Goal: Task Accomplishment & Management: Manage account settings

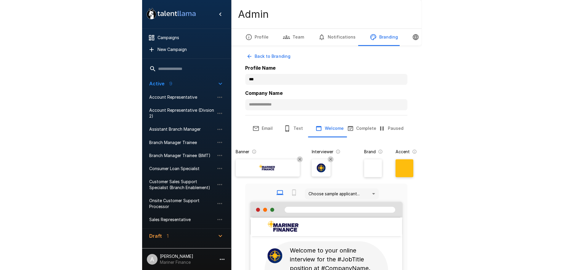
scroll to position [30, 0]
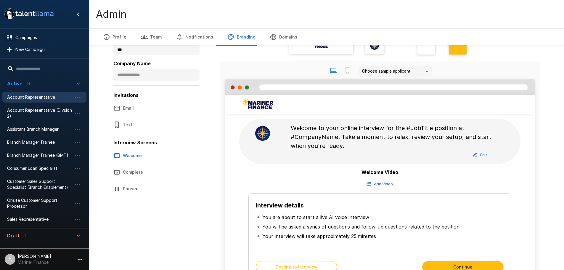
click at [23, 96] on span "Account Representative" at bounding box center [39, 97] width 65 height 6
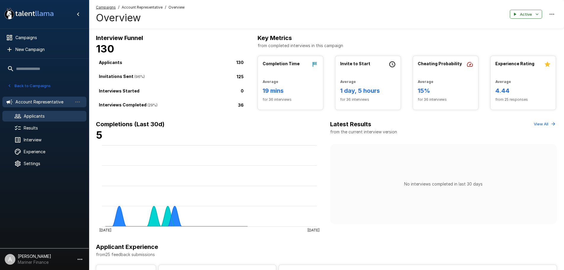
click at [50, 117] on span "Applicants" at bounding box center [53, 116] width 58 height 6
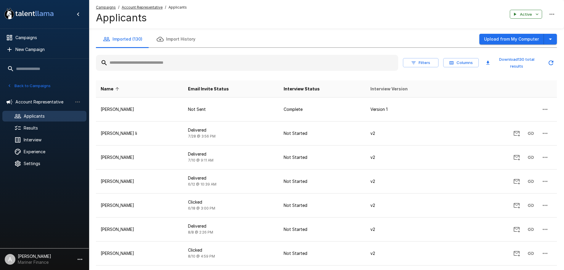
click at [279, 87] on span "Interview Version" at bounding box center [388, 88] width 37 height 7
click at [228, 88] on span "Email Invite Status" at bounding box center [208, 88] width 41 height 7
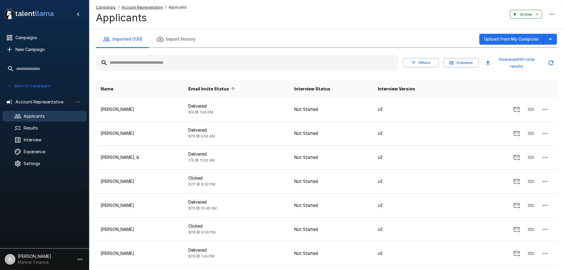
click at [228, 88] on span "Email Invite Status" at bounding box center [212, 88] width 49 height 7
click at [232, 87] on span "Email Invite Status" at bounding box center [212, 88] width 49 height 7
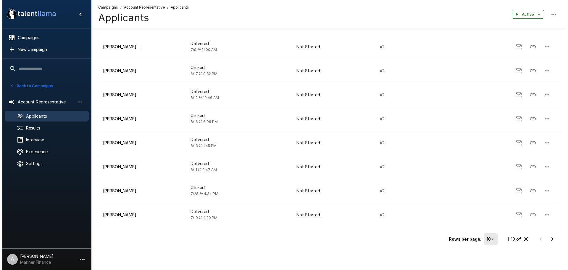
scroll to position [111, 0]
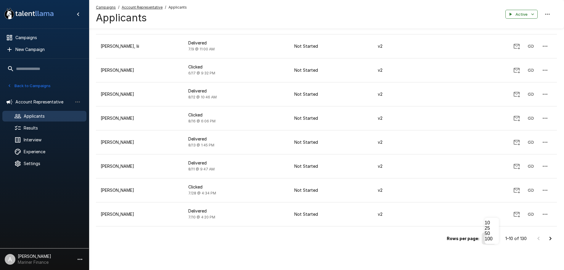
click at [279, 159] on body ".st0{fill:#FFFFFF;} .st1{fill:#76a4ed;} Campaigns New Campaign Active 9 Account…" at bounding box center [284, 24] width 568 height 270
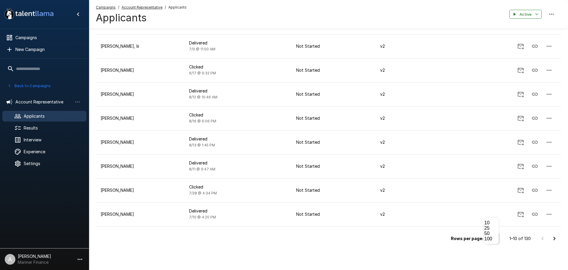
click at [279, 241] on li "100" at bounding box center [491, 238] width 14 height 5
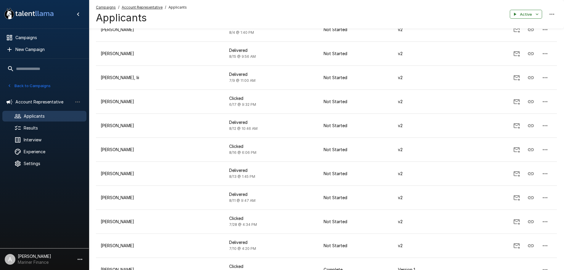
scroll to position [0, 0]
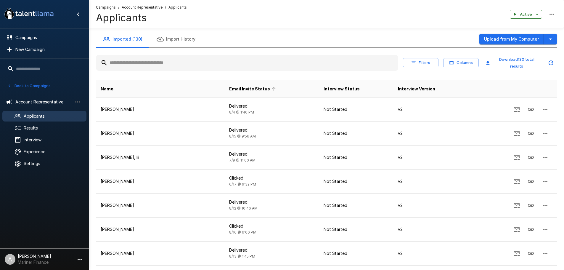
click at [279, 86] on th at bounding box center [513, 88] width 88 height 17
click at [229, 88] on span "Email Invite Status" at bounding box center [253, 88] width 49 height 7
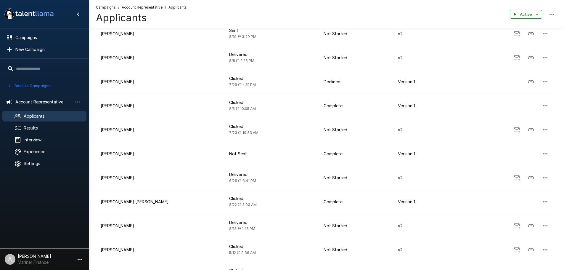
scroll to position [651, 0]
click at [36, 85] on button "Back to Campaigns" at bounding box center [29, 85] width 46 height 9
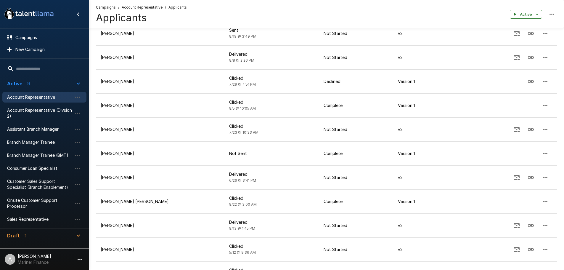
click at [33, 93] on div "Account Representative" at bounding box center [44, 97] width 84 height 11
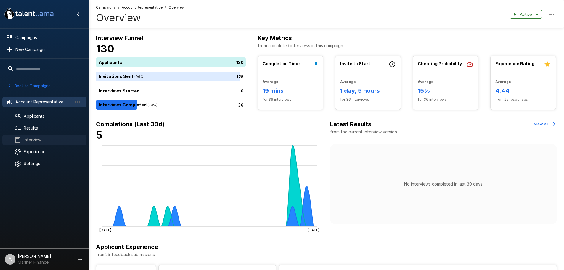
click at [35, 138] on span "Interview" at bounding box center [53, 140] width 58 height 6
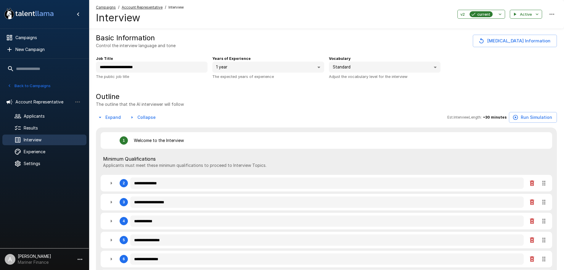
type textarea "*"
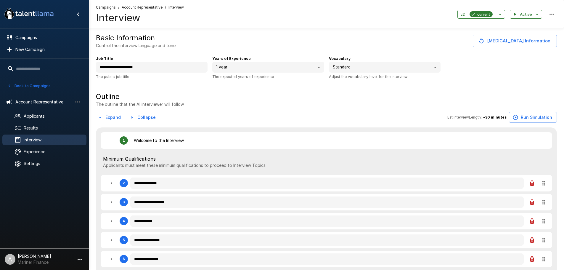
type textarea "*"
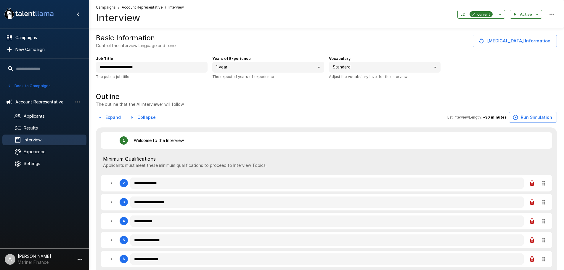
type textarea "*"
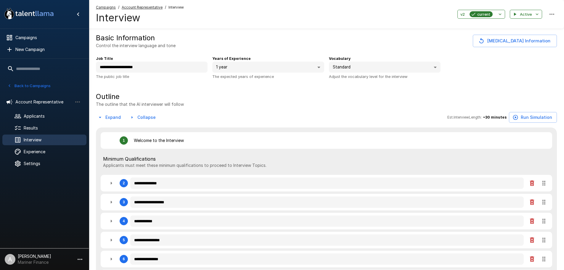
type textarea "*"
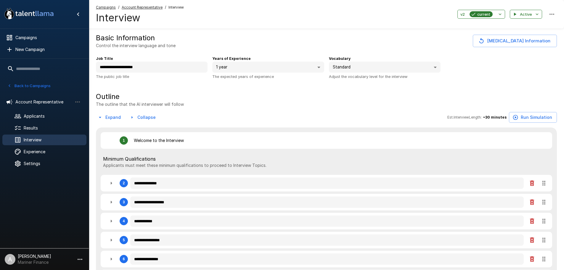
type textarea "*"
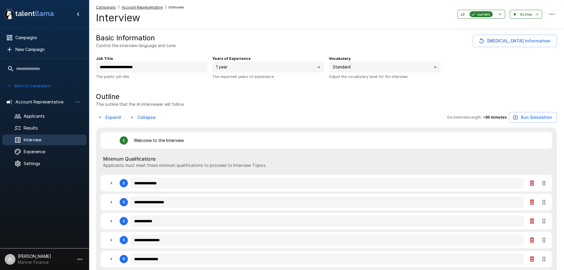
type textarea "*"
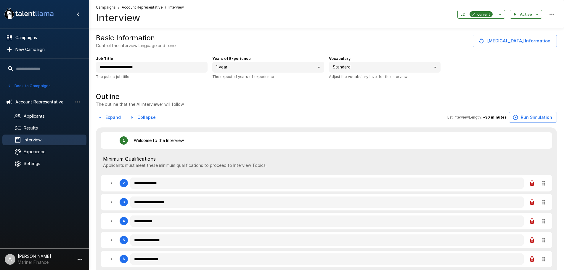
type textarea "*"
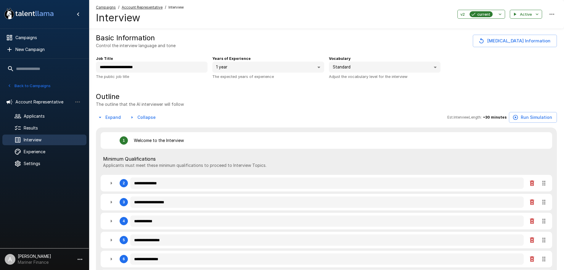
type textarea "*"
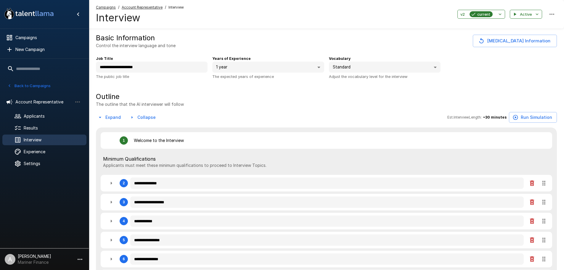
type textarea "*"
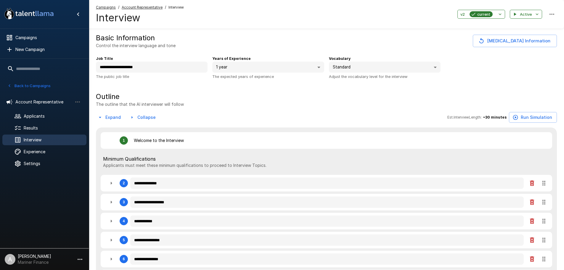
type textarea "*"
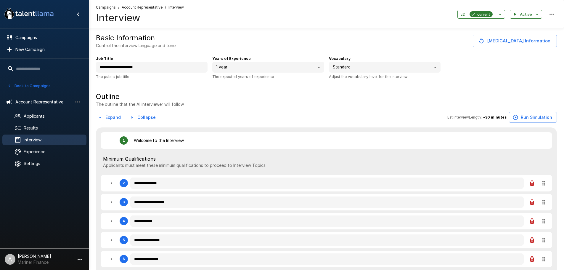
type textarea "*"
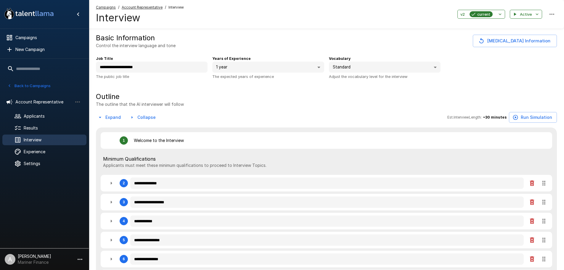
type textarea "*"
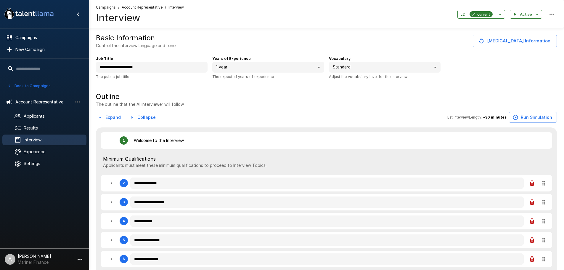
type textarea "*"
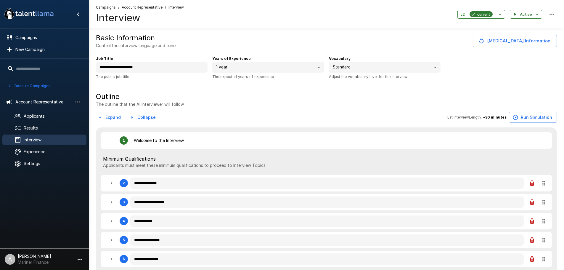
type textarea "*"
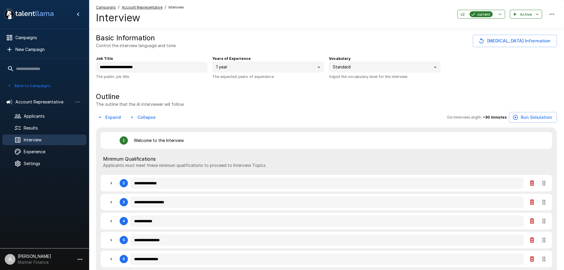
type textarea "*"
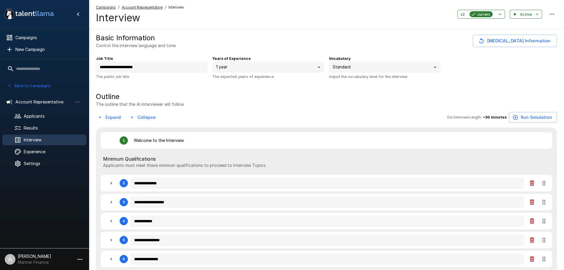
type textarea "*"
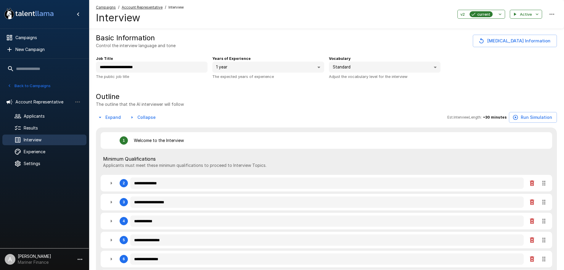
type textarea "*"
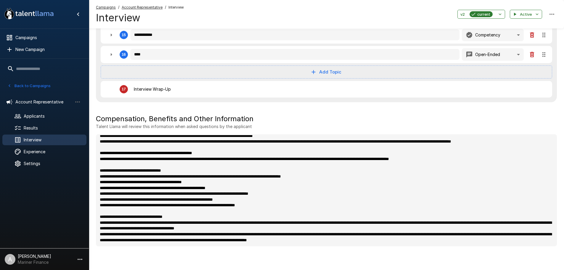
scroll to position [281, 0]
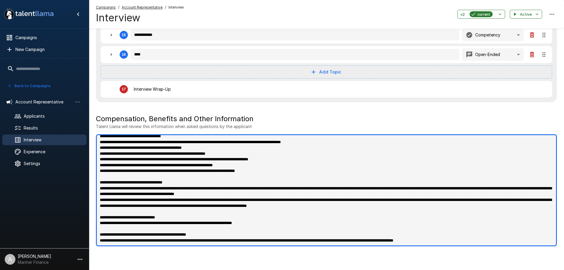
type textarea "*"
click at [279, 240] on textarea at bounding box center [326, 190] width 461 height 112
type textarea "**********"
type textarea "*"
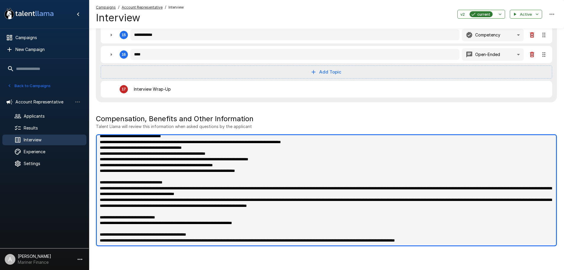
type textarea "*"
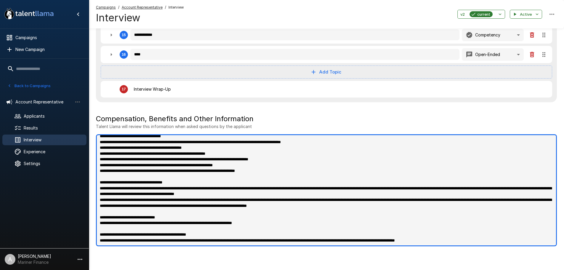
type textarea "*"
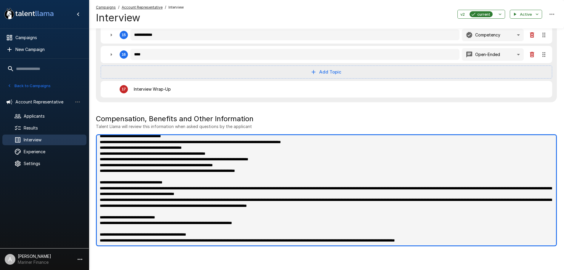
type textarea "*"
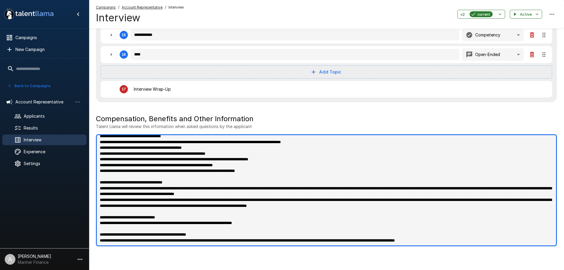
type textarea "*"
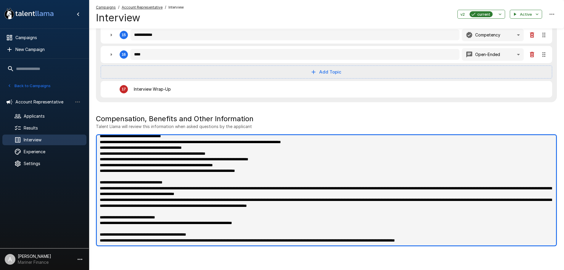
type textarea "*"
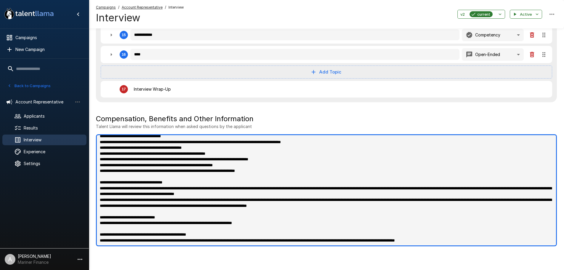
type textarea "*"
type textarea "**********"
type textarea "*"
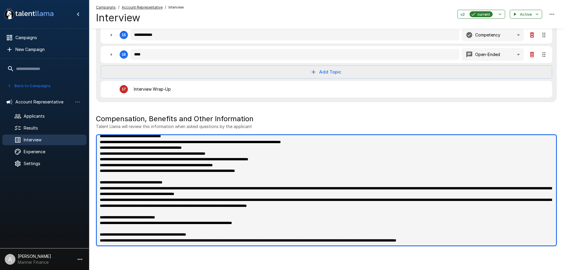
type textarea "*"
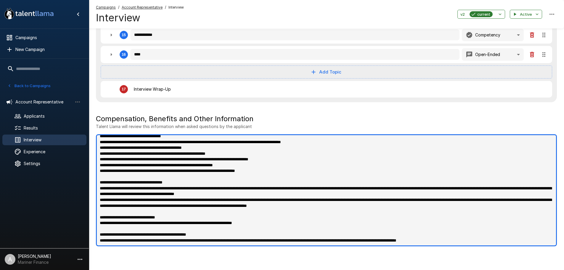
type textarea "*"
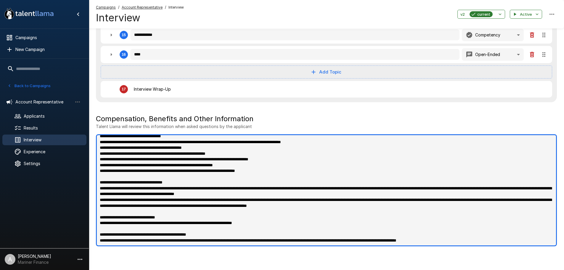
type textarea "*"
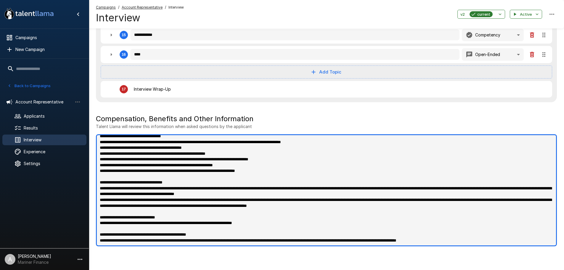
type textarea "*"
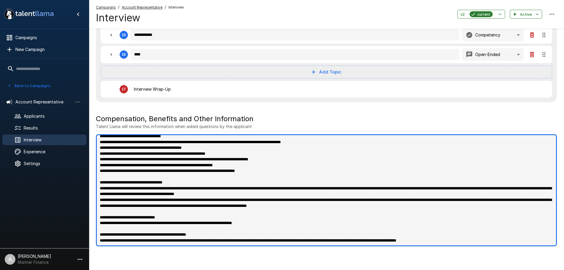
type textarea "*"
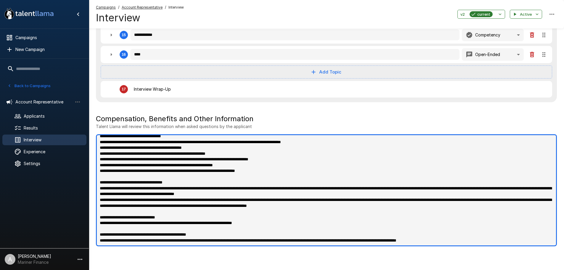
scroll to position [290, 0]
paste textarea "**********"
type textarea "**********"
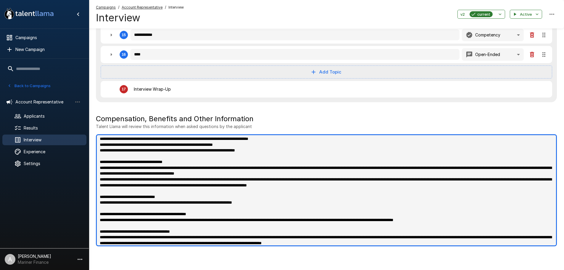
type textarea "*"
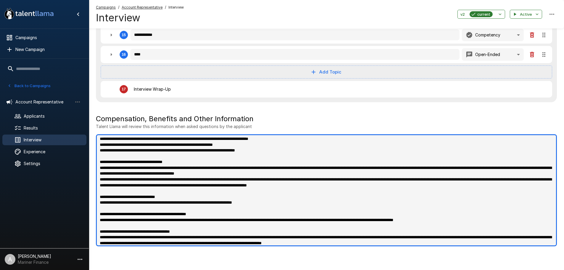
type textarea "*"
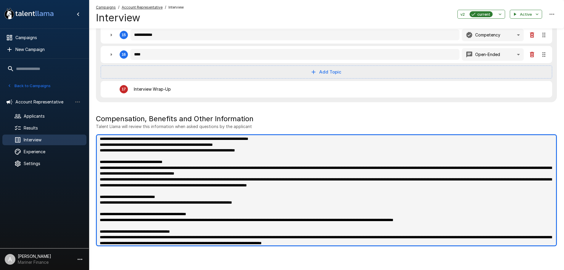
type textarea "*"
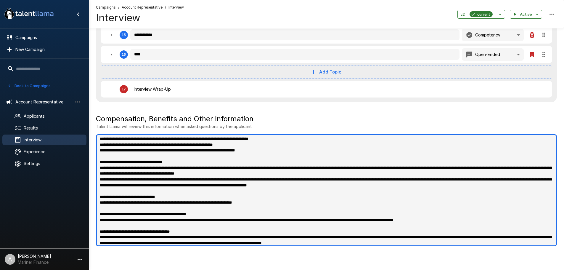
type textarea "*"
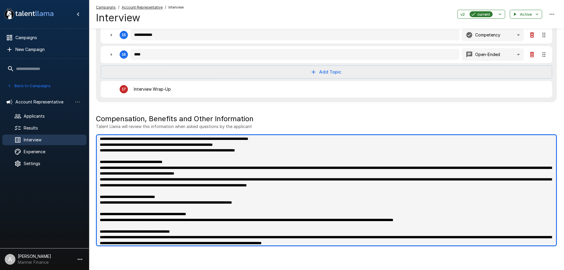
type textarea "*"
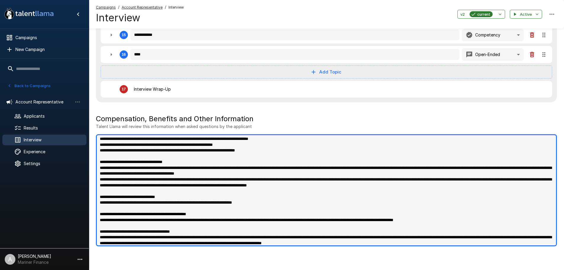
type textarea "*"
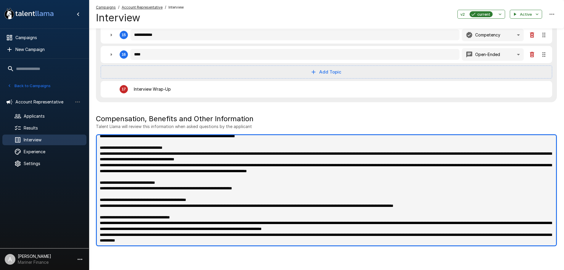
scroll to position [321, 0]
type textarea "**********"
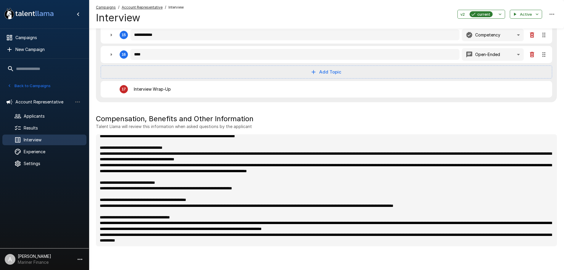
click at [44, 82] on button "Back to Campaigns" at bounding box center [29, 85] width 46 height 9
type textarea "*"
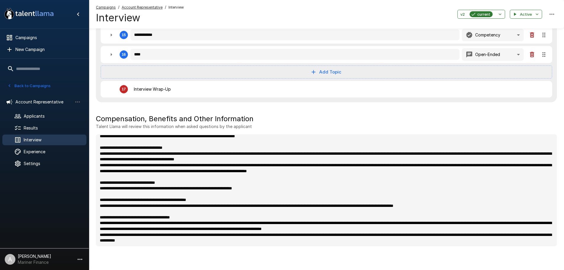
type textarea "*"
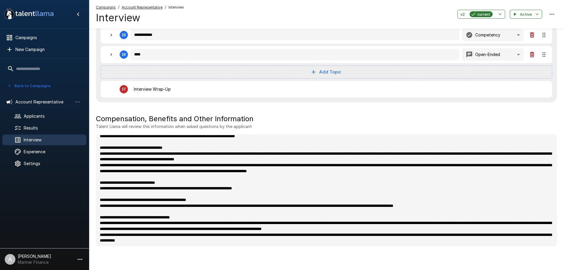
type textarea "*"
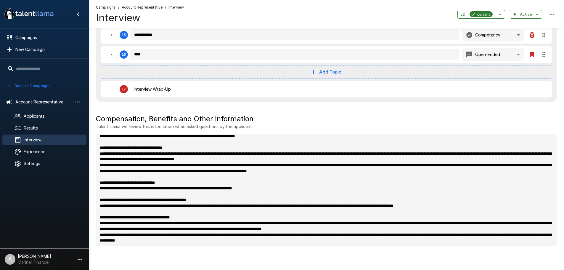
type textarea "*"
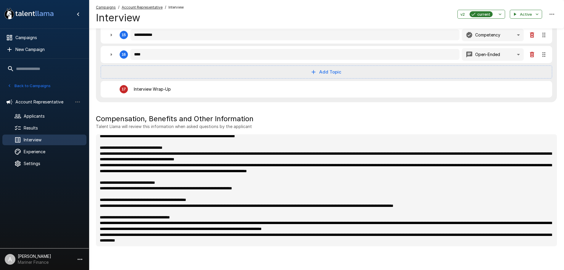
type textarea "*"
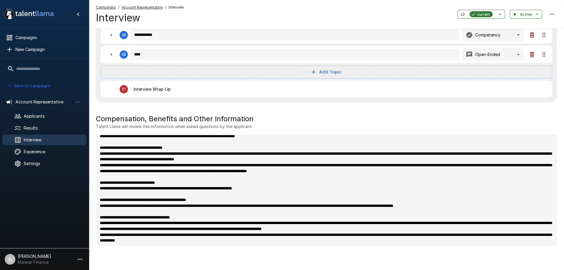
type textarea "*"
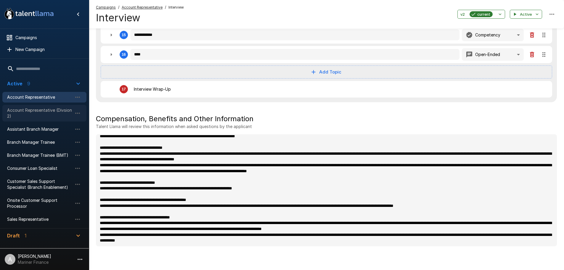
click at [36, 107] on div "Account Representative (Divsion 2)" at bounding box center [44, 113] width 84 height 17
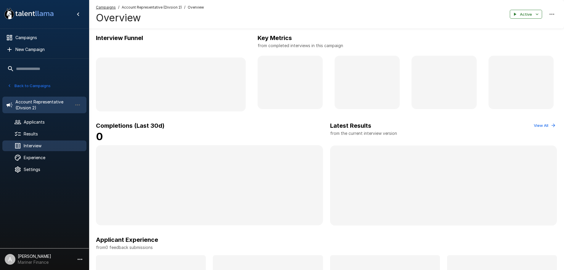
click at [37, 146] on span "Interview" at bounding box center [53, 146] width 58 height 6
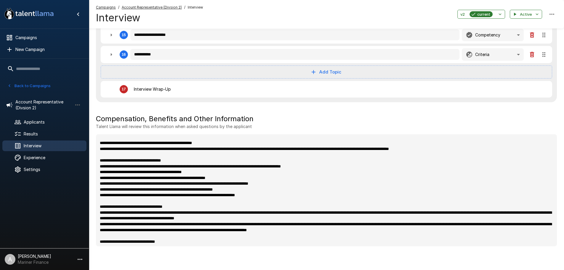
scroll to position [281, 0]
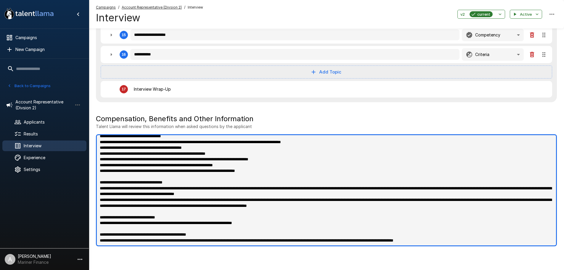
click at [279, 240] on textarea at bounding box center [326, 190] width 461 height 112
paste textarea "**********"
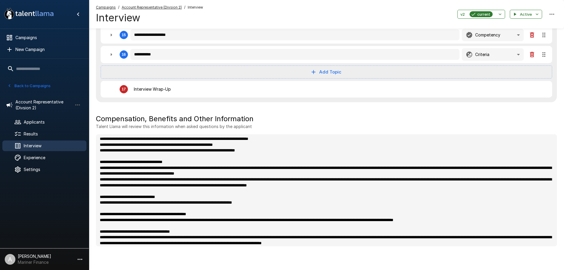
click at [21, 86] on button "Back to Campaigns" at bounding box center [29, 85] width 46 height 9
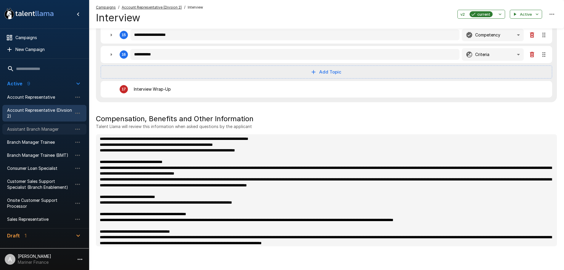
click at [35, 129] on span "Assistant Branch Manager" at bounding box center [39, 129] width 65 height 6
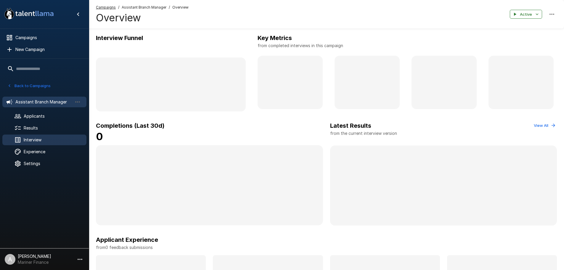
click at [36, 144] on div "Interview" at bounding box center [44, 139] width 84 height 11
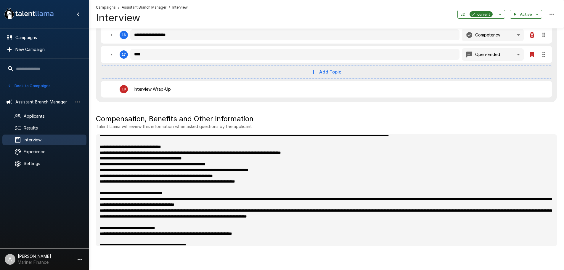
scroll to position [281, 0]
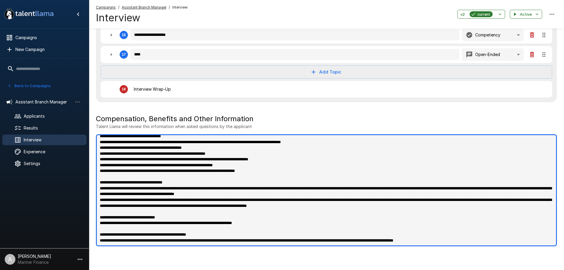
click at [279, 239] on textarea at bounding box center [326, 190] width 461 height 112
paste textarea "**********"
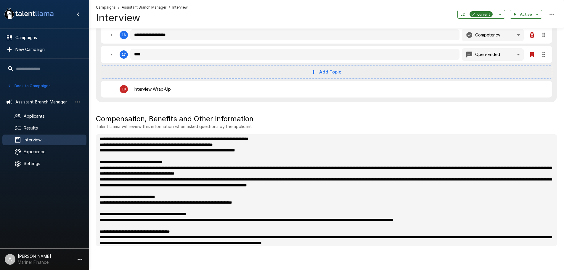
click at [32, 86] on button "Back to Campaigns" at bounding box center [29, 85] width 46 height 9
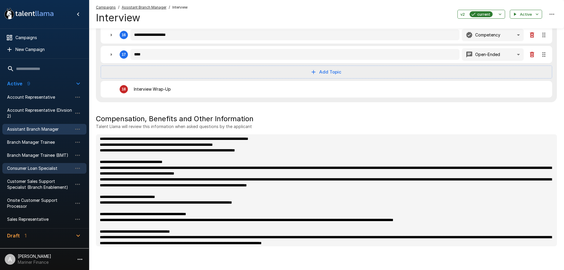
click at [34, 164] on div "Consumer Loan Specialist" at bounding box center [44, 168] width 84 height 11
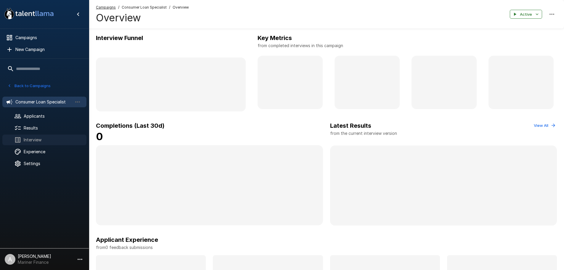
click at [31, 139] on span "Interview" at bounding box center [53, 140] width 58 height 6
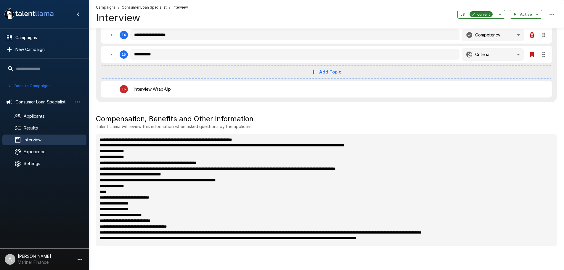
scroll to position [293, 0]
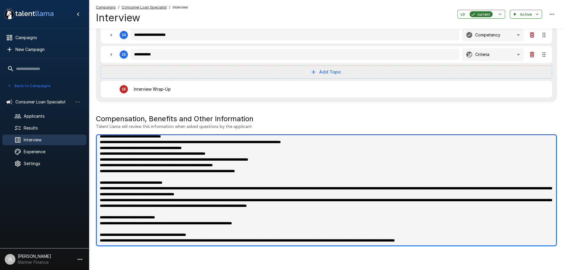
click at [279, 236] on textarea at bounding box center [326, 190] width 461 height 112
paste textarea "**********"
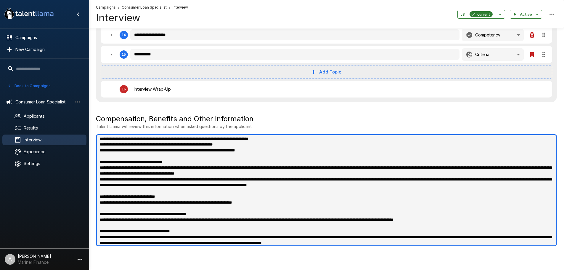
scroll to position [325, 0]
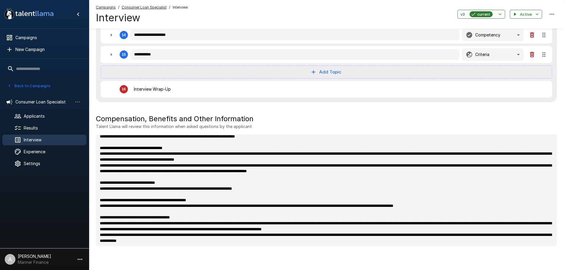
click at [9, 84] on icon "button" at bounding box center [9, 85] width 5 height 5
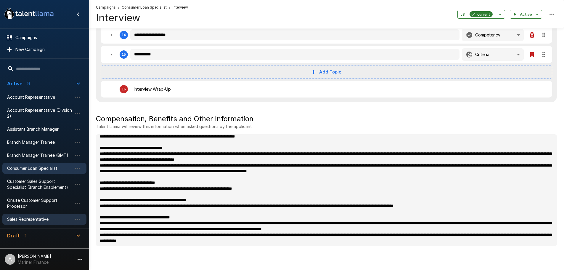
click at [39, 217] on span "Sales Representative" at bounding box center [39, 219] width 65 height 6
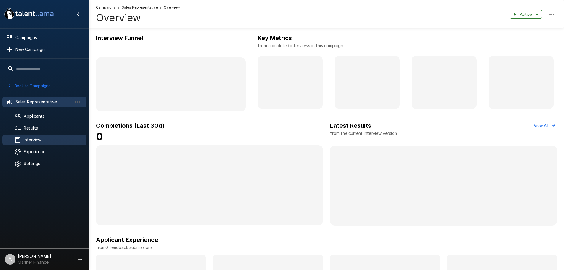
click at [37, 140] on span "Interview" at bounding box center [53, 140] width 58 height 6
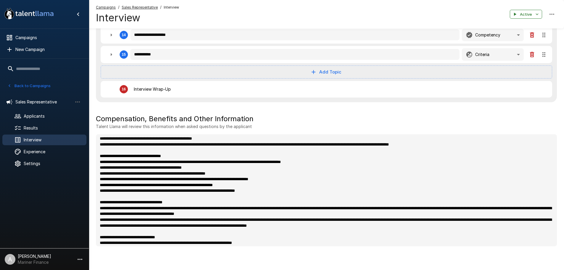
scroll to position [281, 0]
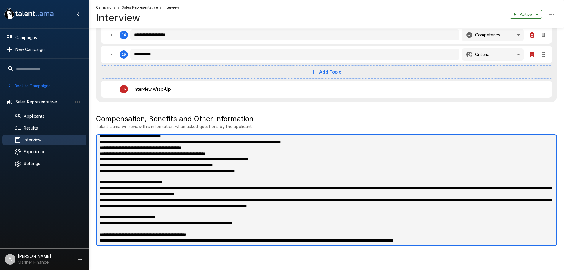
click at [279, 239] on textarea at bounding box center [326, 190] width 461 height 112
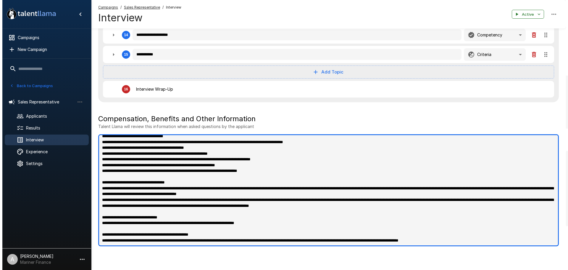
scroll to position [290, 0]
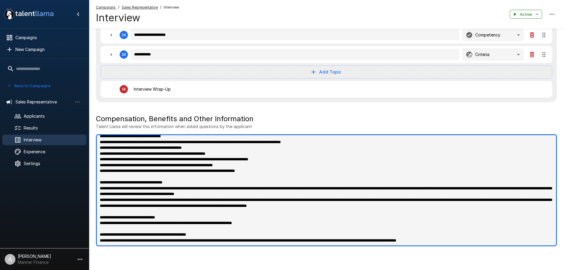
paste textarea "**********"
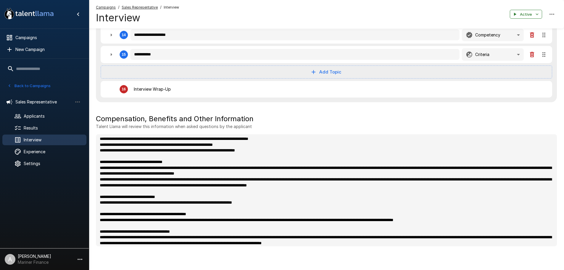
click at [41, 83] on button "Back to Campaigns" at bounding box center [29, 85] width 46 height 9
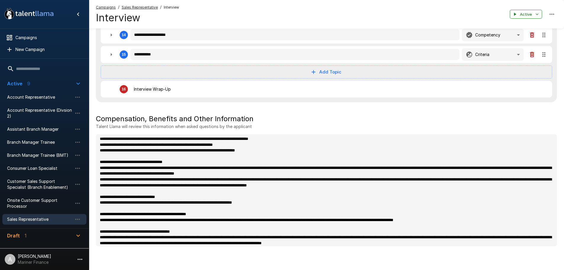
click at [39, 255] on p "[PERSON_NAME]" at bounding box center [34, 256] width 33 height 6
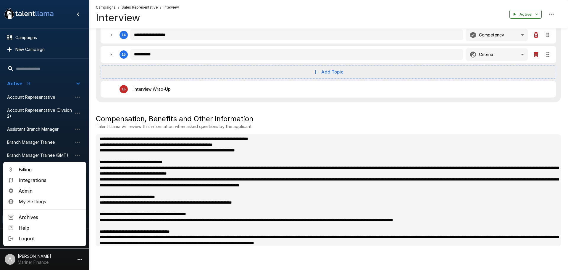
click at [51, 189] on span "Admin" at bounding box center [50, 190] width 63 height 7
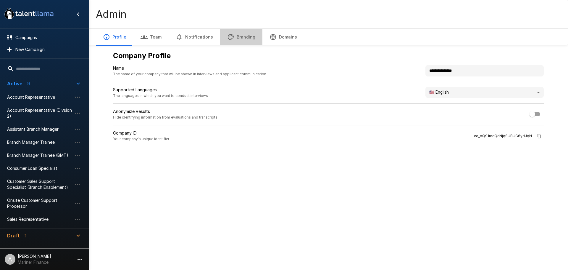
click at [236, 33] on button "Branding" at bounding box center [241, 37] width 42 height 17
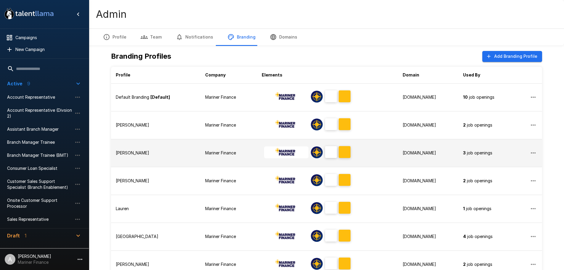
click at [179, 148] on td "[PERSON_NAME]" at bounding box center [155, 153] width 89 height 28
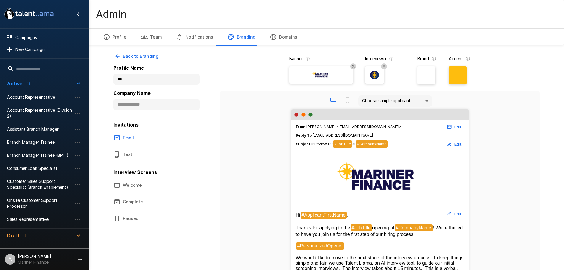
click at [144, 183] on button "Welcome" at bounding box center [159, 185] width 107 height 17
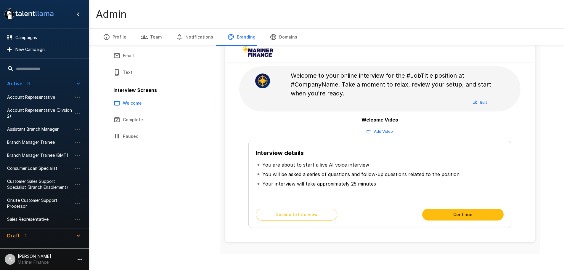
scroll to position [89, 0]
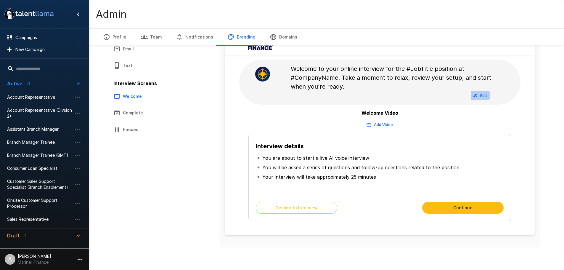
click at [279, 96] on button "Edit" at bounding box center [479, 95] width 19 height 9
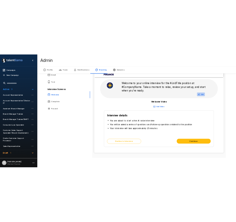
scroll to position [0, 0]
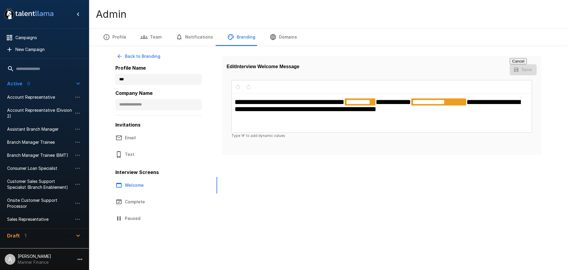
click at [279, 105] on span "**********" at bounding box center [438, 101] width 55 height 7
click at [279, 112] on div "**********" at bounding box center [382, 113] width 300 height 38
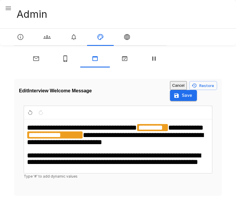
scroll to position [67, 0]
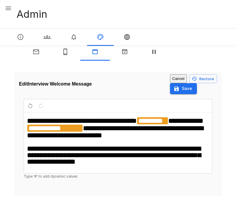
click at [193, 150] on span "**********" at bounding box center [114, 155] width 174 height 20
click at [143, 165] on h1 "**********" at bounding box center [118, 141] width 182 height 48
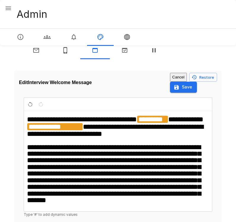
click at [126, 164] on span "**********" at bounding box center [114, 174] width 174 height 60
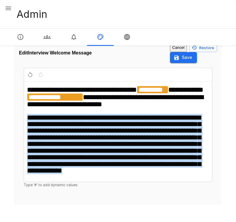
drag, startPoint x: 123, startPoint y: 164, endPoint x: 27, endPoint y: 114, distance: 108.1
click at [27, 114] on div "**********" at bounding box center [118, 132] width 188 height 100
click at [54, 114] on span "**********" at bounding box center [114, 144] width 174 height 60
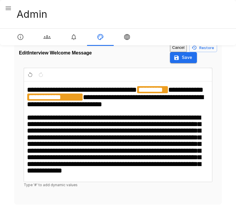
click at [36, 114] on span "**********" at bounding box center [114, 144] width 174 height 60
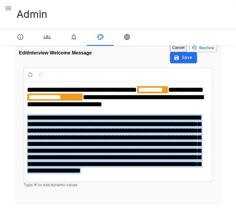
drag, startPoint x: 174, startPoint y: 174, endPoint x: 20, endPoint y: 117, distance: 164.4
click at [20, 117] on div "**********" at bounding box center [118, 128] width 198 height 130
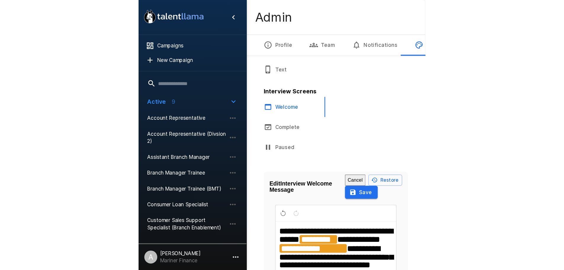
scroll to position [0, 0]
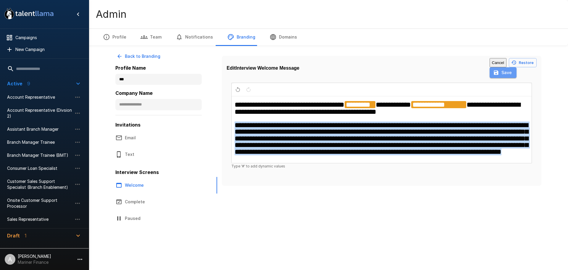
click at [279, 67] on button "Save" at bounding box center [503, 72] width 27 height 11
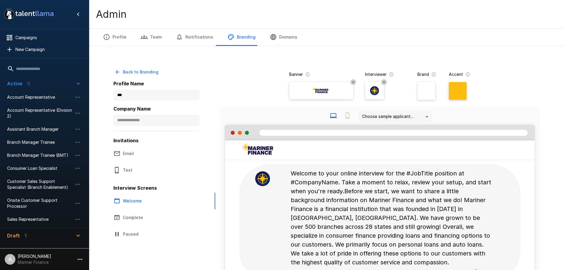
click at [134, 67] on button "Back to Branding" at bounding box center [136, 72] width 47 height 11
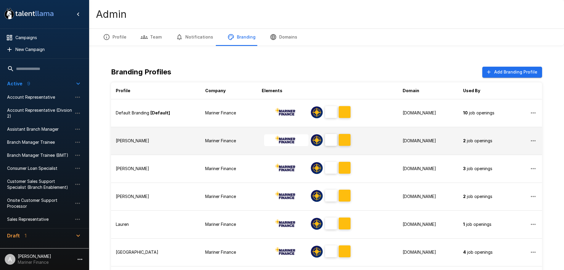
click at [168, 138] on div "[PERSON_NAME]" at bounding box center [156, 141] width 80 height 6
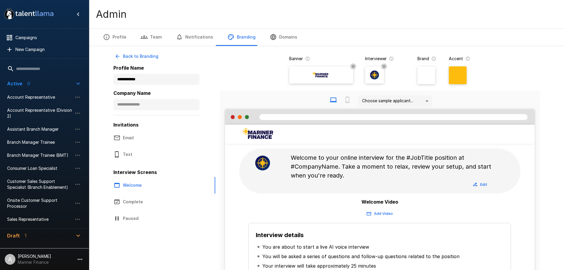
click at [279, 182] on icon "button" at bounding box center [474, 183] width 5 height 5
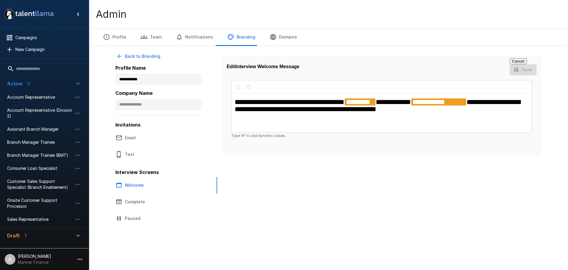
click at [279, 114] on div "**********" at bounding box center [382, 113] width 300 height 38
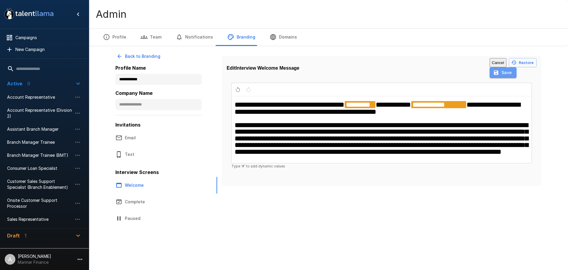
click at [279, 67] on button "Save" at bounding box center [503, 72] width 27 height 11
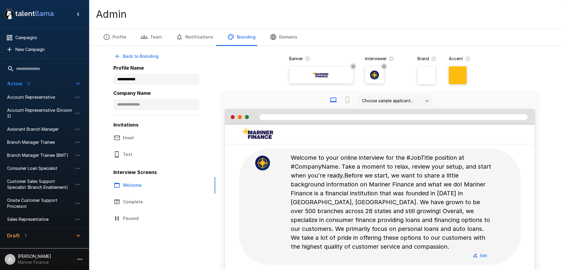
click at [279, 128] on div "**********" at bounding box center [326, 216] width 455 height 433
click at [44, 106] on div "Account Representative (Divsion 2)" at bounding box center [44, 113] width 84 height 17
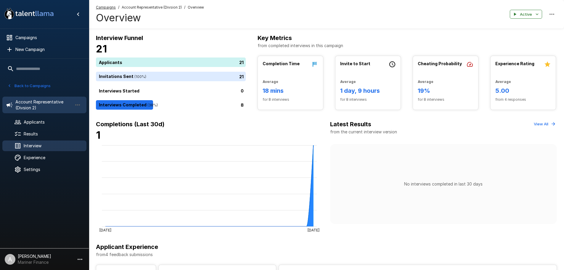
click at [40, 141] on div "Interview" at bounding box center [44, 145] width 84 height 11
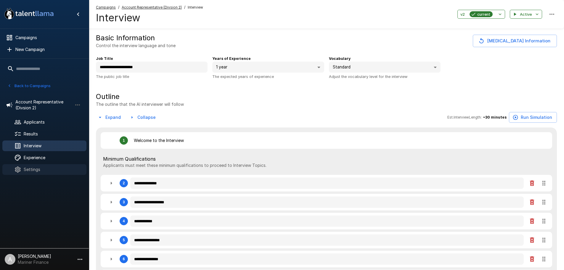
click at [45, 166] on span "Settings" at bounding box center [53, 169] width 58 height 6
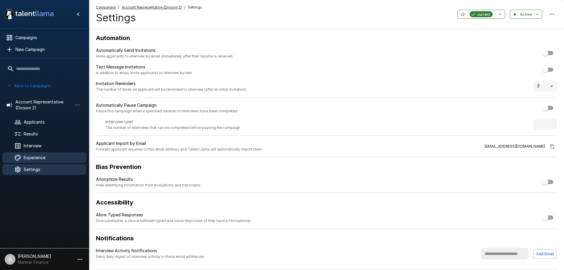
click at [62, 156] on span "Experience" at bounding box center [53, 157] width 58 height 6
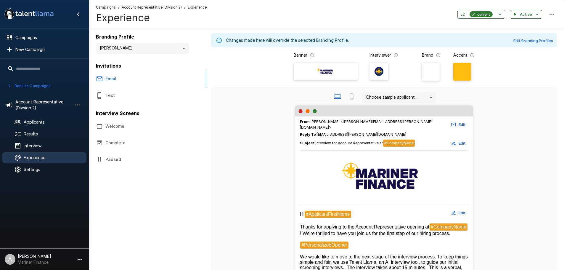
click at [127, 123] on button "Welcome" at bounding box center [142, 126] width 107 height 17
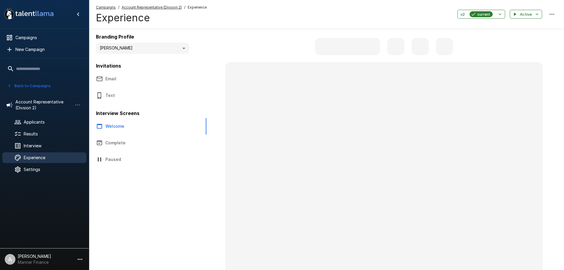
click at [46, 86] on button "Back to Campaigns" at bounding box center [29, 85] width 46 height 9
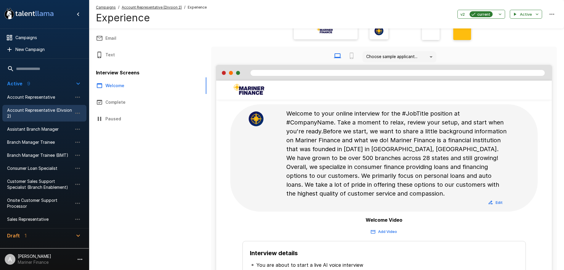
scroll to position [30, 0]
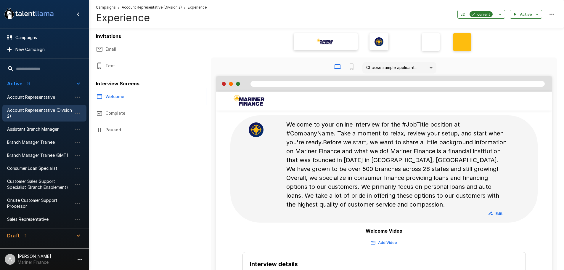
click at [126, 65] on button "Text" at bounding box center [142, 65] width 107 height 17
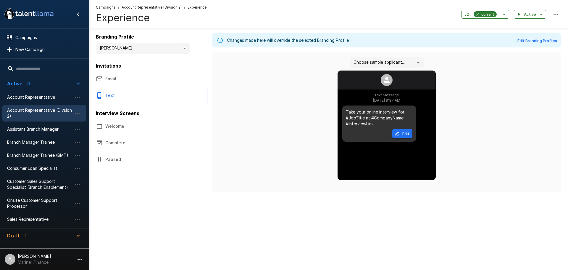
click at [125, 48] on body "**********" at bounding box center [284, 135] width 568 height 270
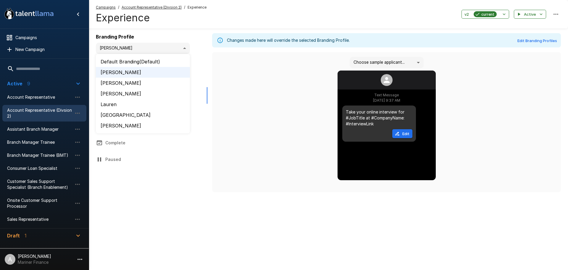
click at [143, 40] on div at bounding box center [284, 135] width 568 height 270
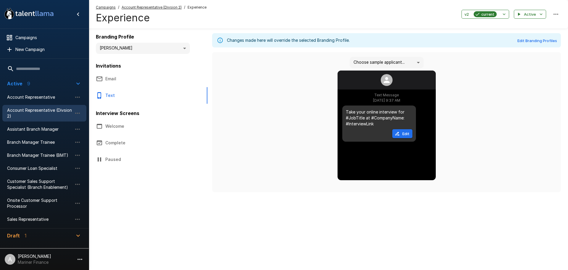
click at [128, 77] on button "Email" at bounding box center [142, 78] width 107 height 17
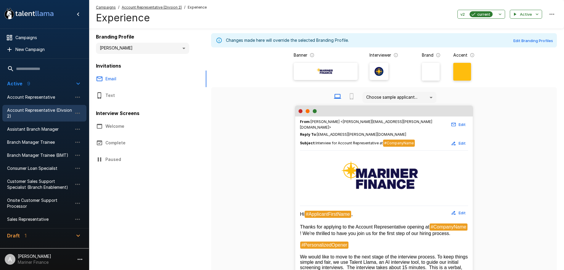
click at [41, 257] on p "[PERSON_NAME]" at bounding box center [34, 256] width 33 height 6
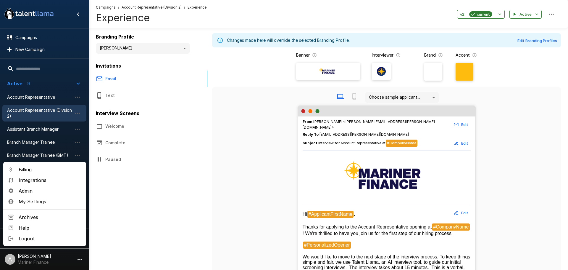
click at [168, 213] on div at bounding box center [284, 135] width 568 height 270
